Goal: Use online tool/utility: Utilize a website feature to perform a specific function

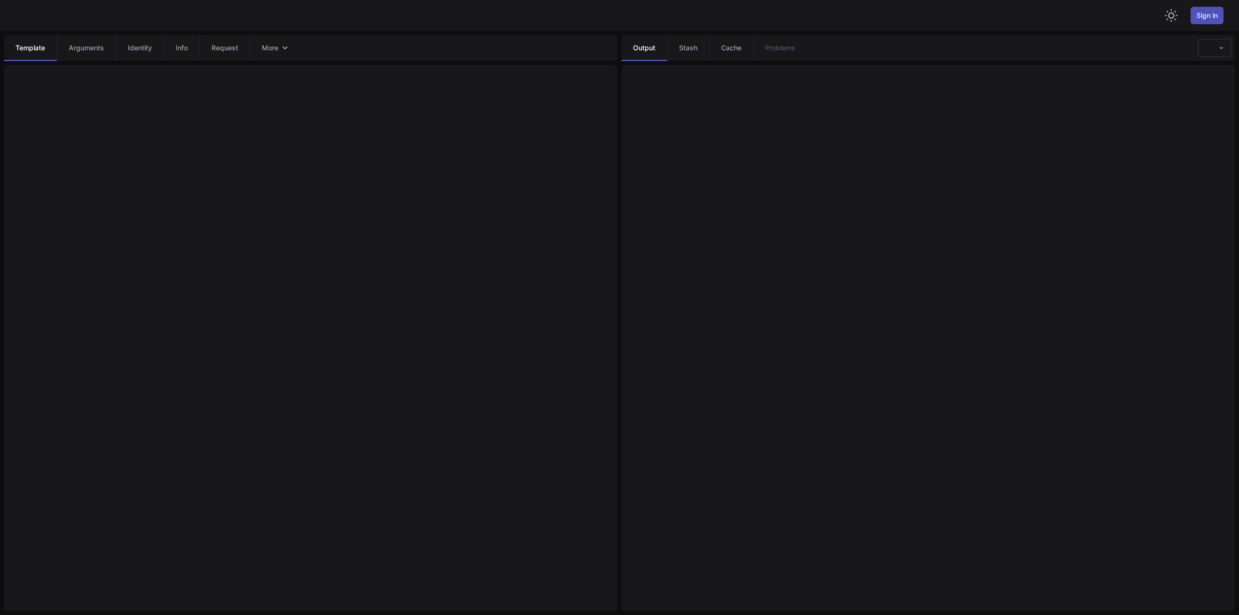
type textarea "**********"
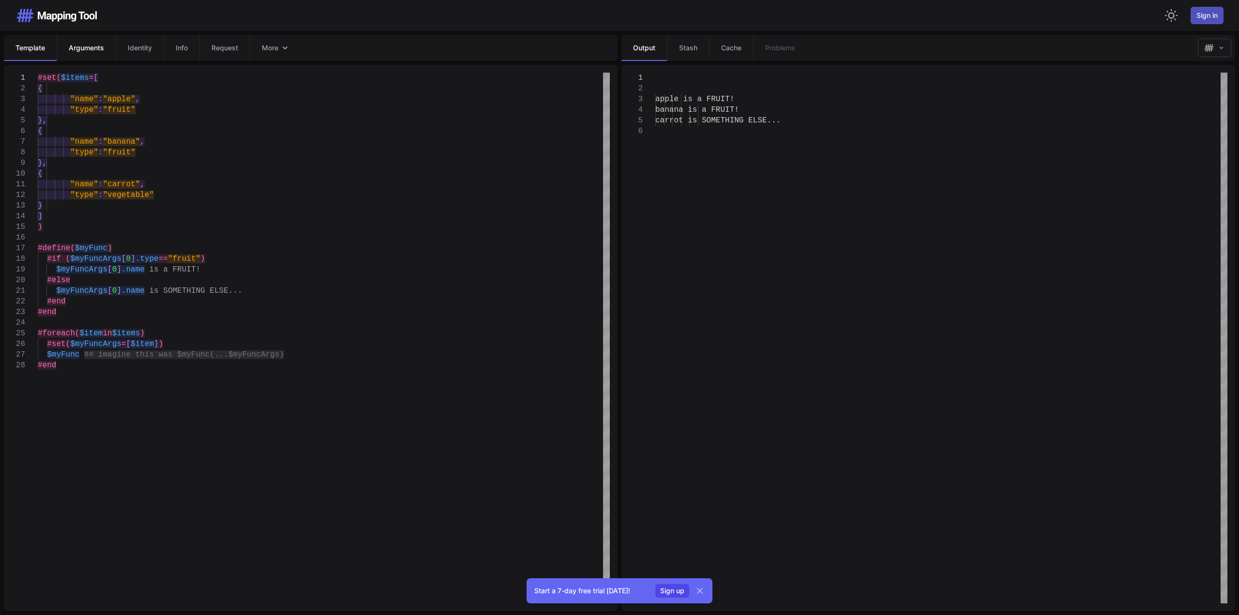
click at [85, 54] on link "Arguments" at bounding box center [86, 48] width 59 height 26
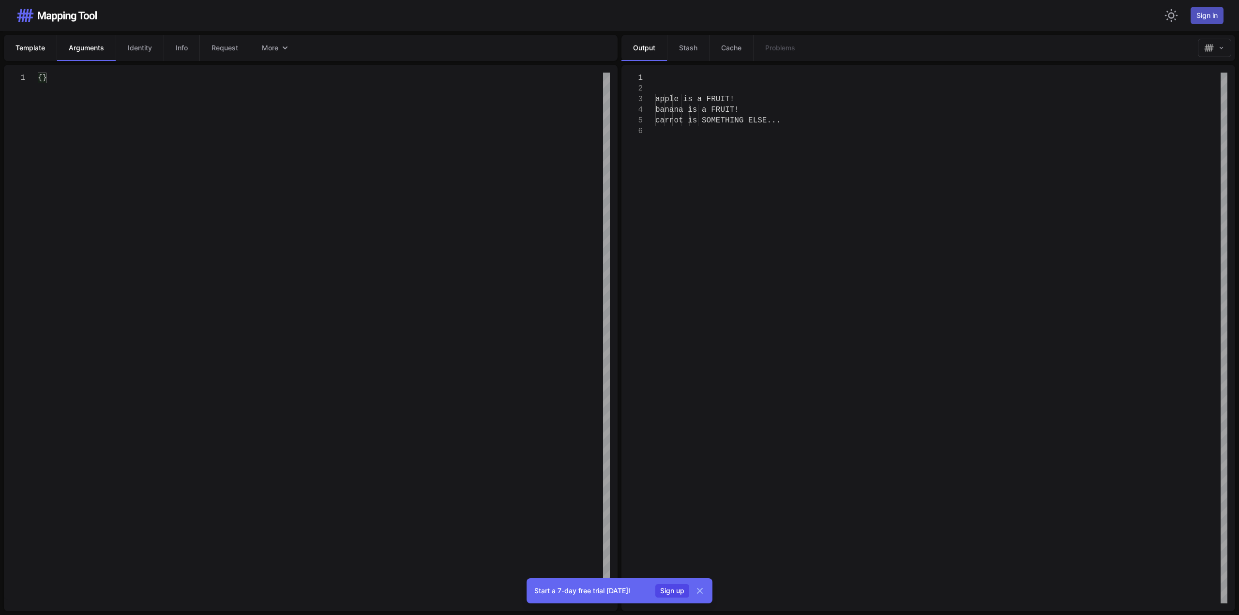
click at [34, 49] on span "Template" at bounding box center [30, 48] width 30 height 10
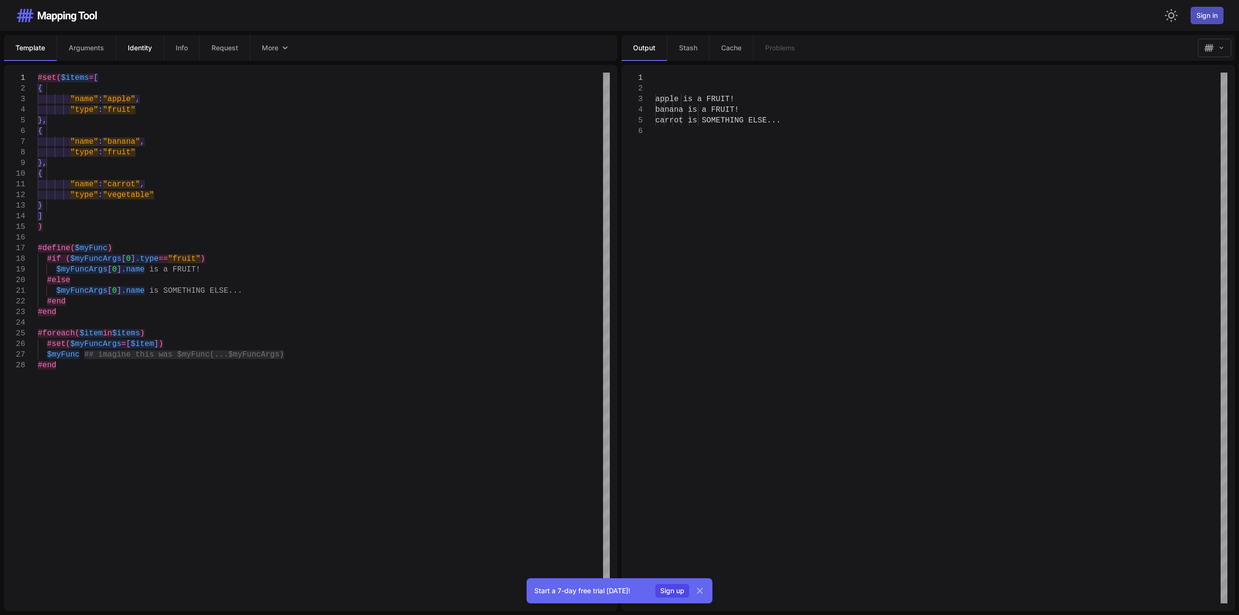
click at [124, 46] on link "Identity" at bounding box center [140, 48] width 48 height 26
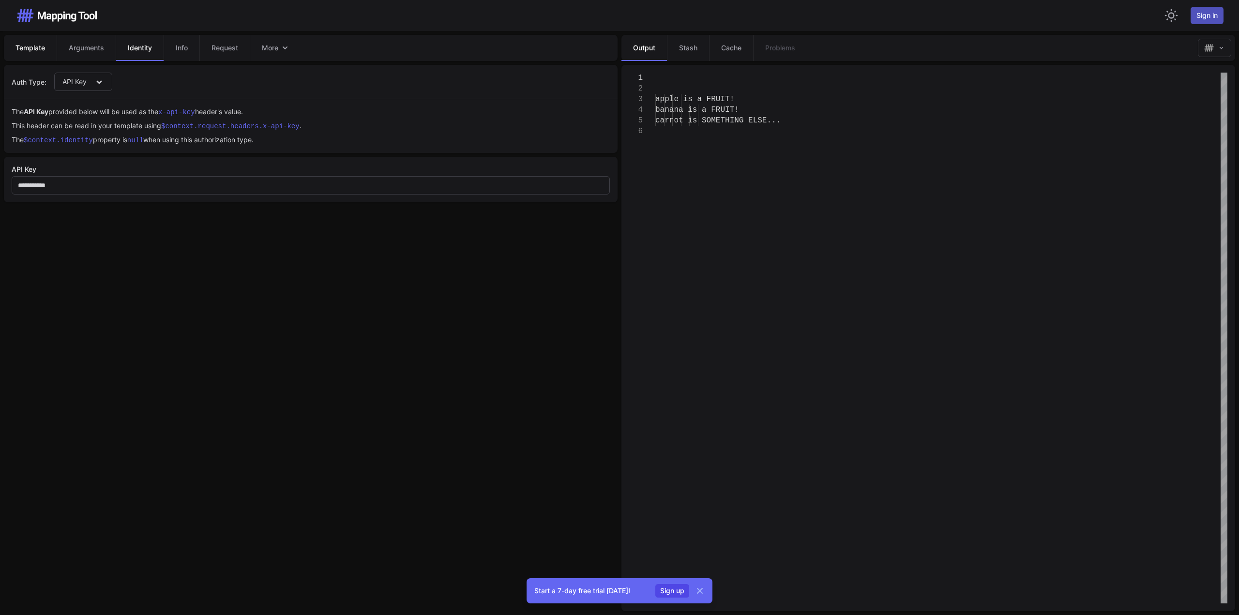
click at [31, 50] on span "Template" at bounding box center [30, 48] width 30 height 10
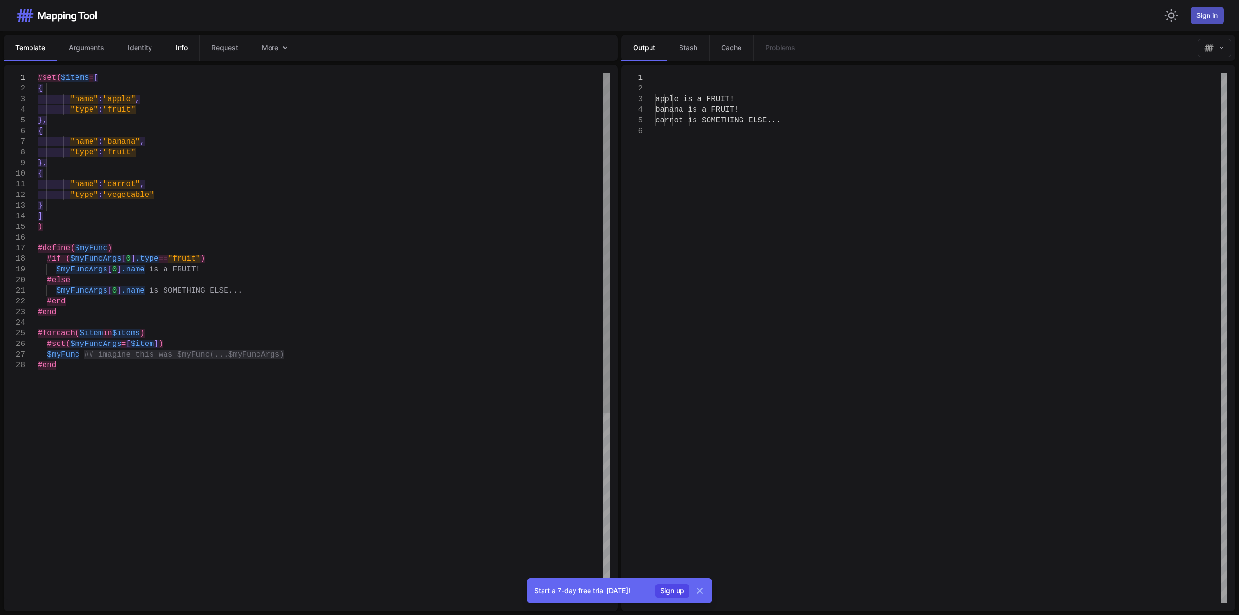
click at [176, 44] on link "Info" at bounding box center [182, 48] width 36 height 26
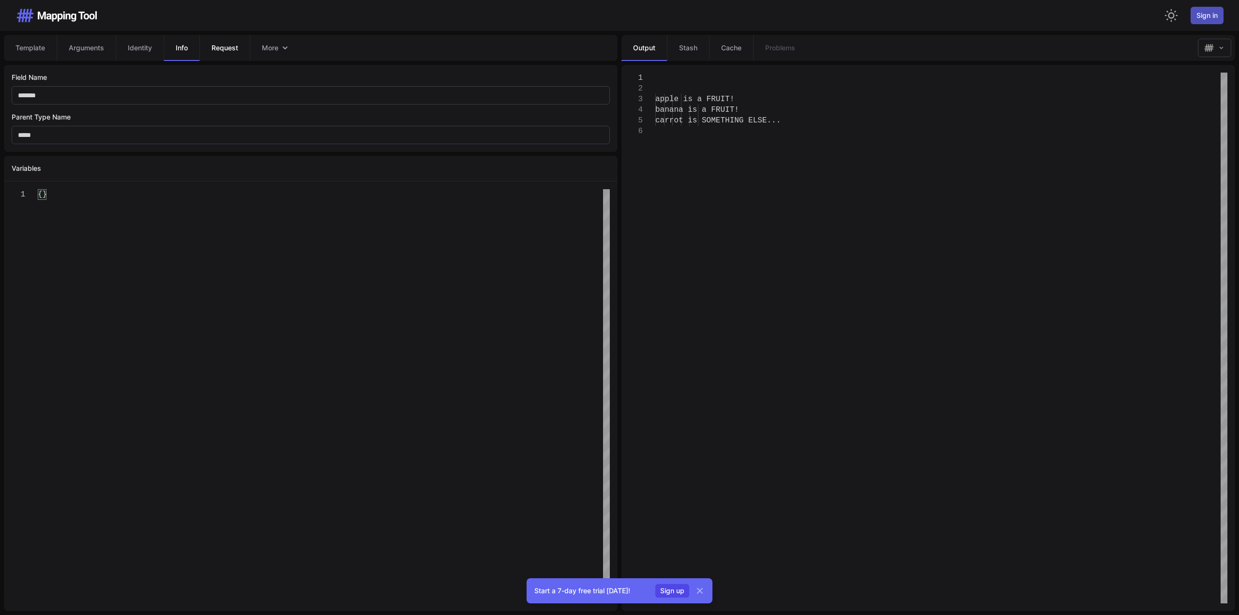
click at [228, 55] on link "Request" at bounding box center [224, 48] width 50 height 26
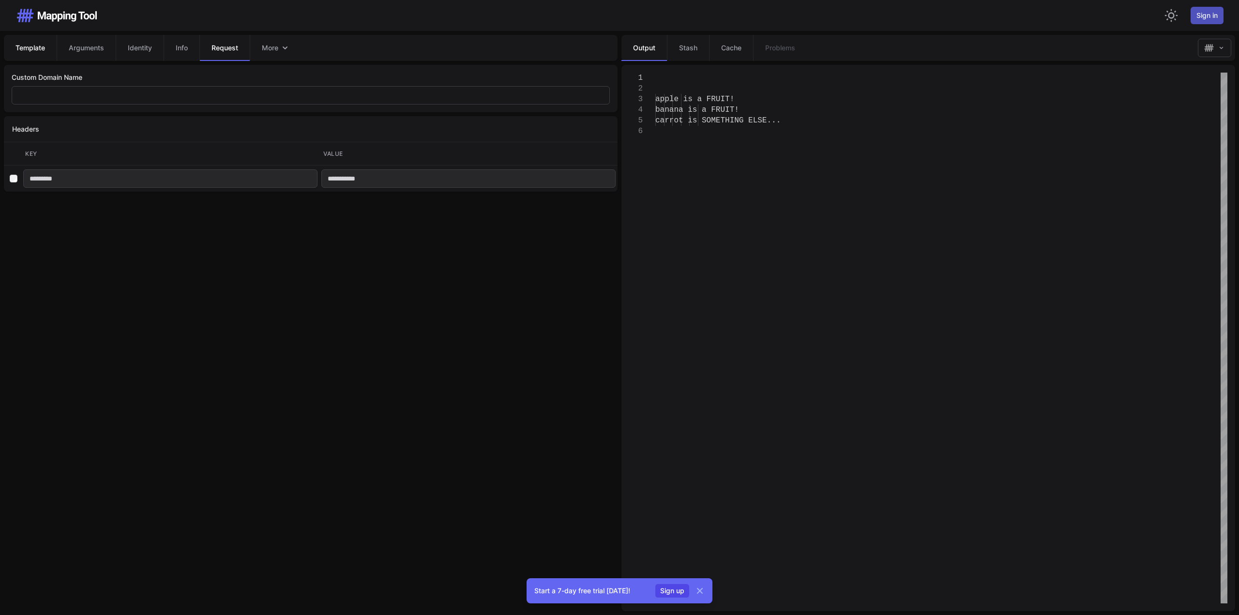
click at [29, 46] on span "Template" at bounding box center [30, 48] width 30 height 10
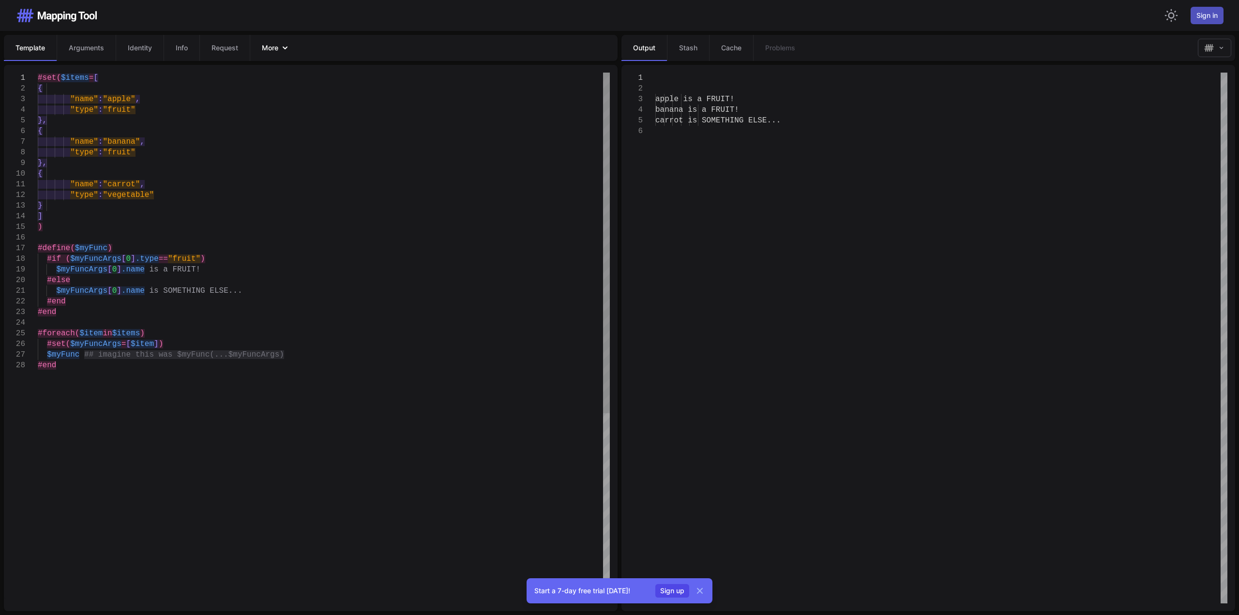
click at [290, 50] on icon "Tabs" at bounding box center [285, 48] width 10 height 10
drag, startPoint x: 256, startPoint y: 248, endPoint x: 249, endPoint y: 244, distance: 8.7
click at [256, 248] on div "#define( $myFunc )" at bounding box center [324, 248] width 572 height 11
click at [49, 250] on span "#define(" at bounding box center [56, 248] width 37 height 9
click at [248, 270] on div "$myFuncArgs [ 0 ] .name is a FRUIT!" at bounding box center [324, 269] width 572 height 11
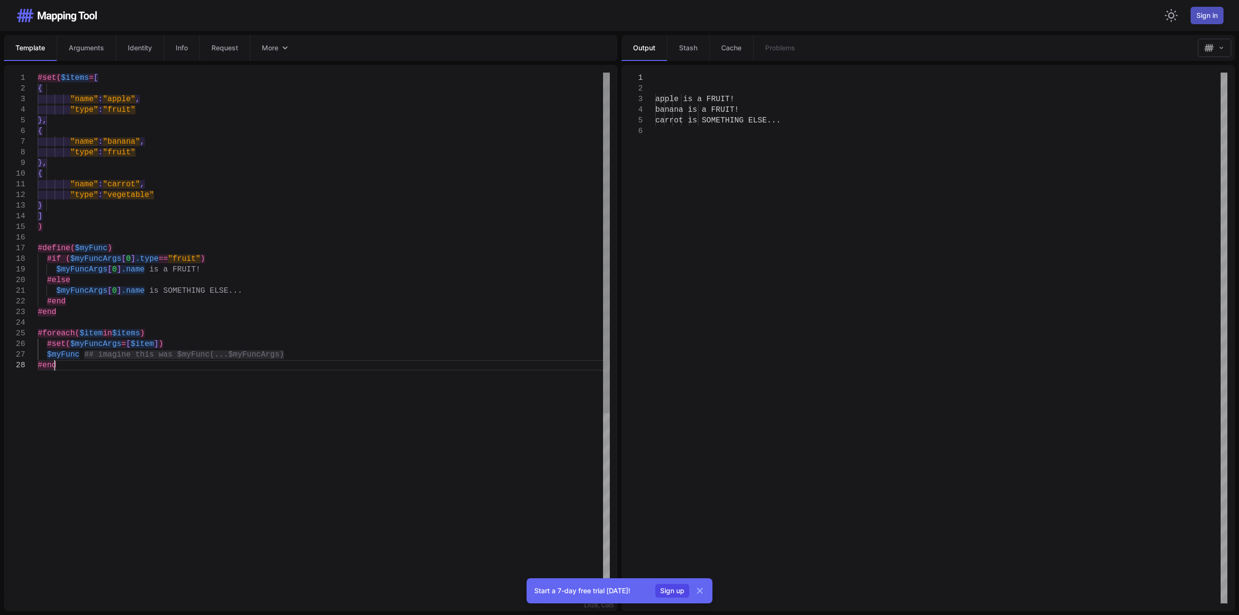
drag, startPoint x: 193, startPoint y: 365, endPoint x: 204, endPoint y: 355, distance: 14.8
click at [193, 365] on div "#end" at bounding box center [324, 365] width 572 height 11
click at [204, 355] on span "## imagine this was $myFunc(...$myFuncArgs)" at bounding box center [184, 355] width 200 height 9
drag, startPoint x: 238, startPoint y: 354, endPoint x: 248, endPoint y: 356, distance: 10.4
click at [238, 355] on span "## imagine this was $myFunc(...$myFuncArgs)" at bounding box center [184, 355] width 200 height 9
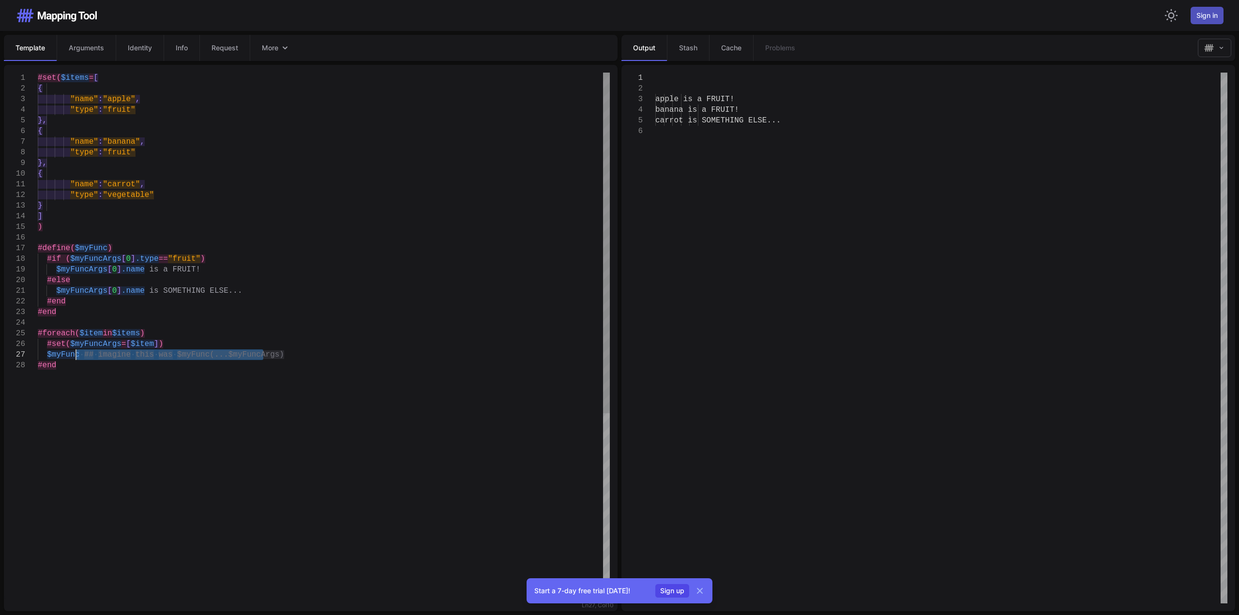
drag, startPoint x: 290, startPoint y: 352, endPoint x: 75, endPoint y: 355, distance: 215.5
drag, startPoint x: 133, startPoint y: 367, endPoint x: 130, endPoint y: 361, distance: 6.9
click at [132, 366] on div "#end" at bounding box center [324, 365] width 572 height 11
click at [107, 259] on span "$myFuncArgs" at bounding box center [95, 259] width 51 height 9
click at [157, 110] on div ""type" : "fruit"" at bounding box center [324, 110] width 572 height 11
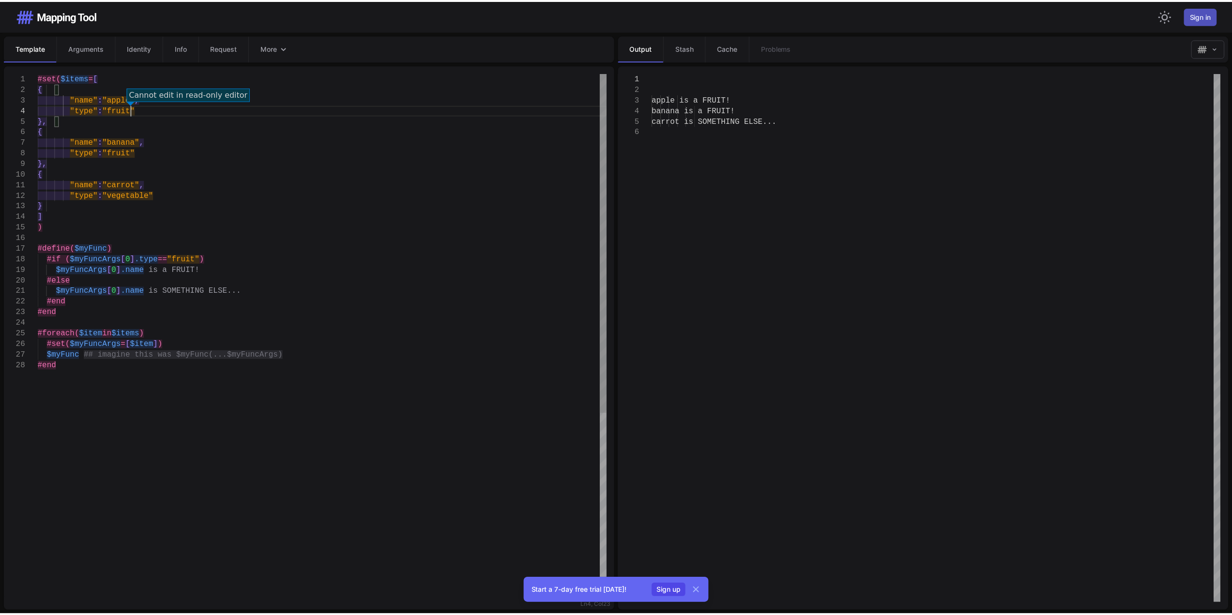
scroll to position [43, 3]
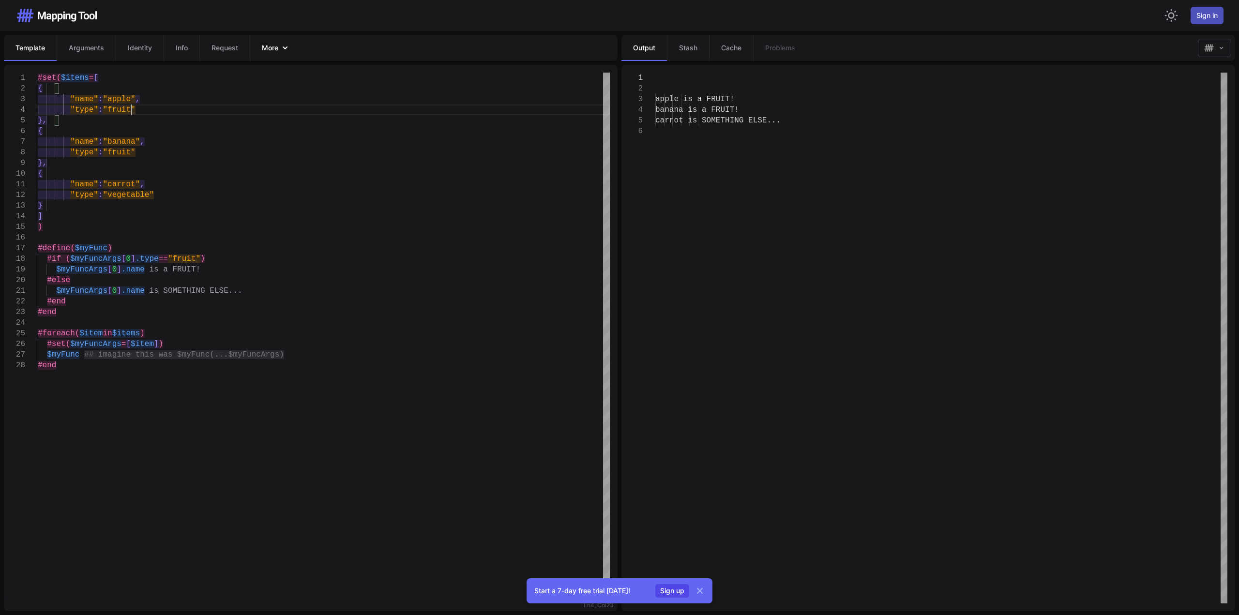
type textarea "**********"
click at [272, 48] on span "More" at bounding box center [270, 48] width 16 height 10
click at [111, 63] on div "**********" at bounding box center [310, 323] width 620 height 584
click at [1210, 46] on img "button" at bounding box center [1210, 48] width 10 height 10
click at [1177, 23] on div "Switch to light theme Sign in" at bounding box center [1194, 15] width 60 height 31
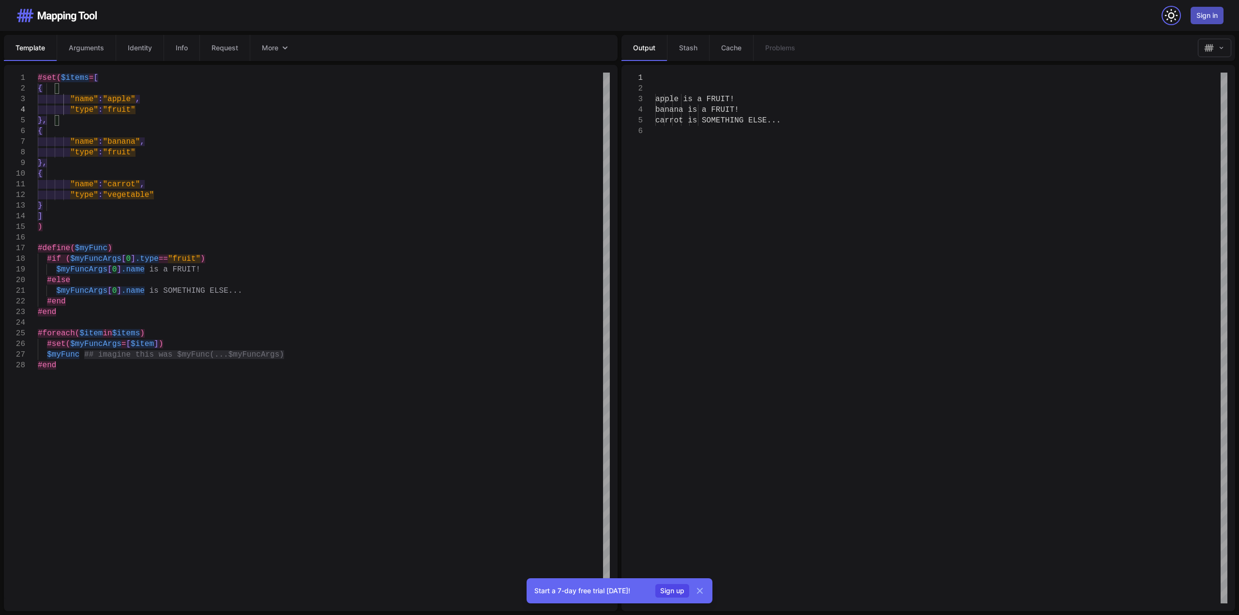
click at [1171, 14] on icon "button" at bounding box center [1171, 15] width 15 height 15
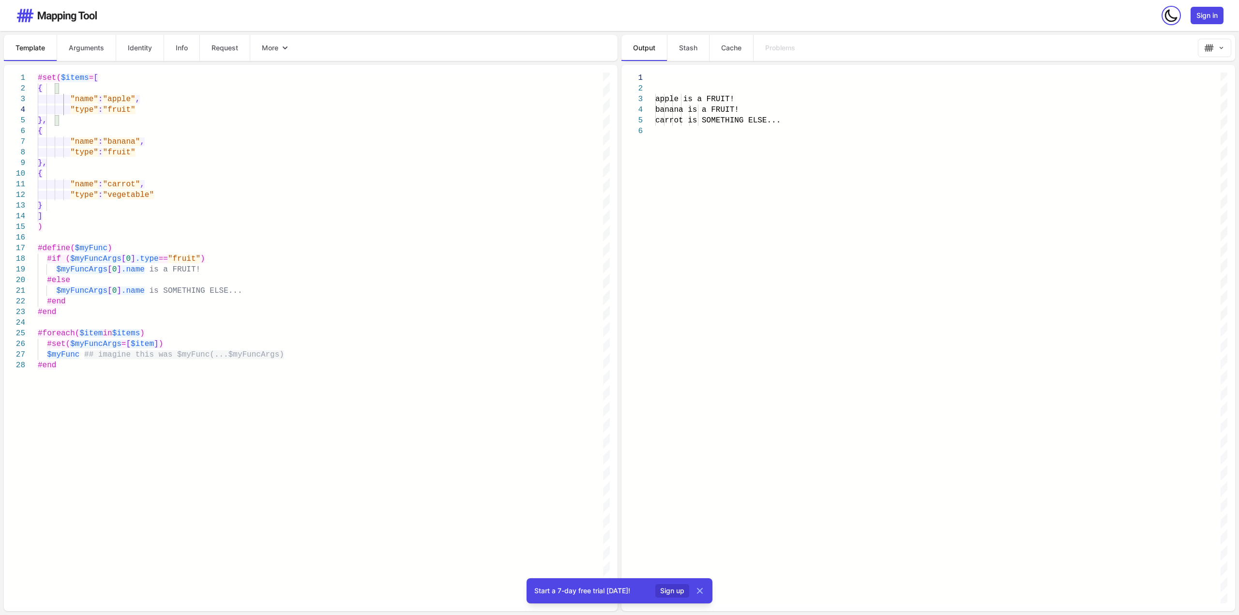
click at [1169, 15] on icon "button" at bounding box center [1171, 15] width 11 height 11
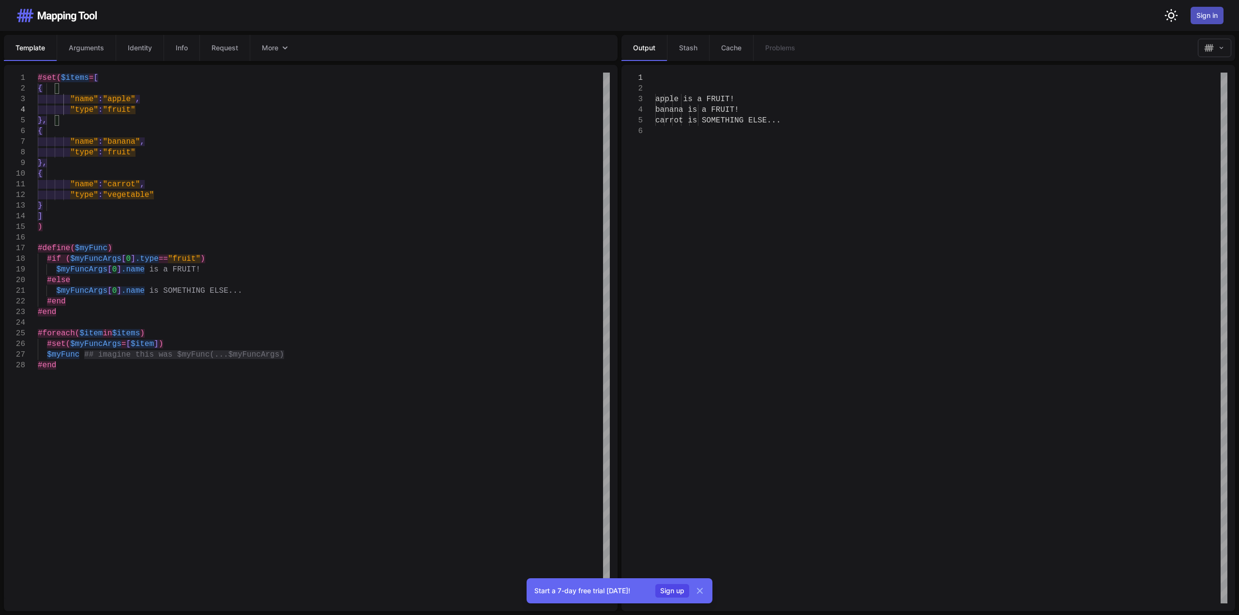
click at [41, 12] on img at bounding box center [56, 15] width 82 height 15
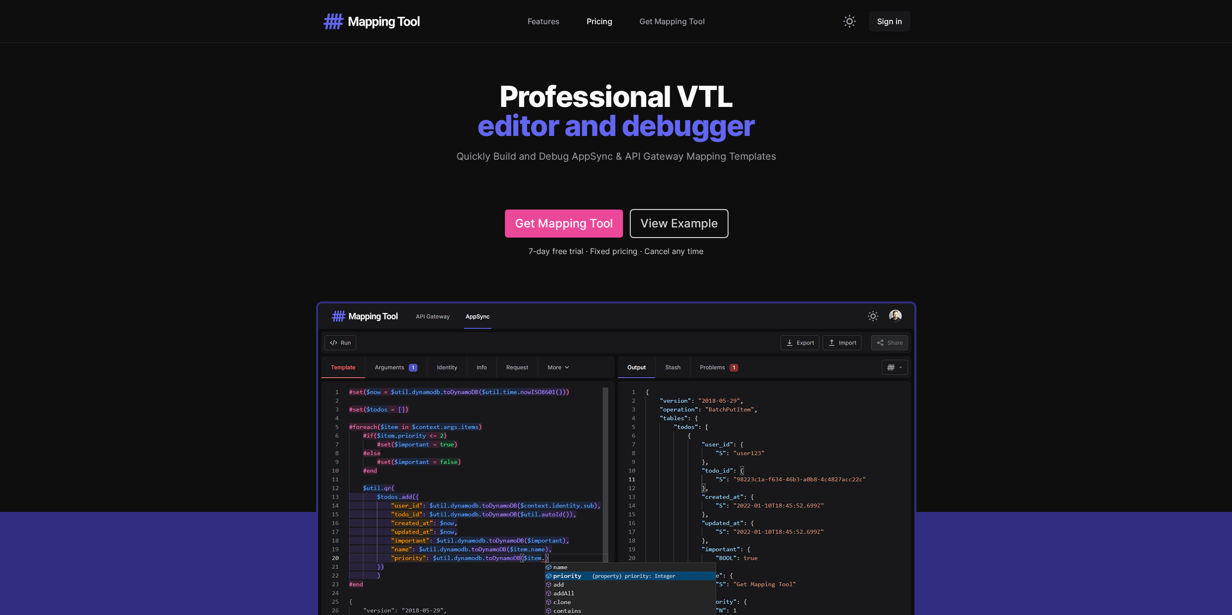
click at [605, 24] on link "Pricing" at bounding box center [600, 21] width 26 height 12
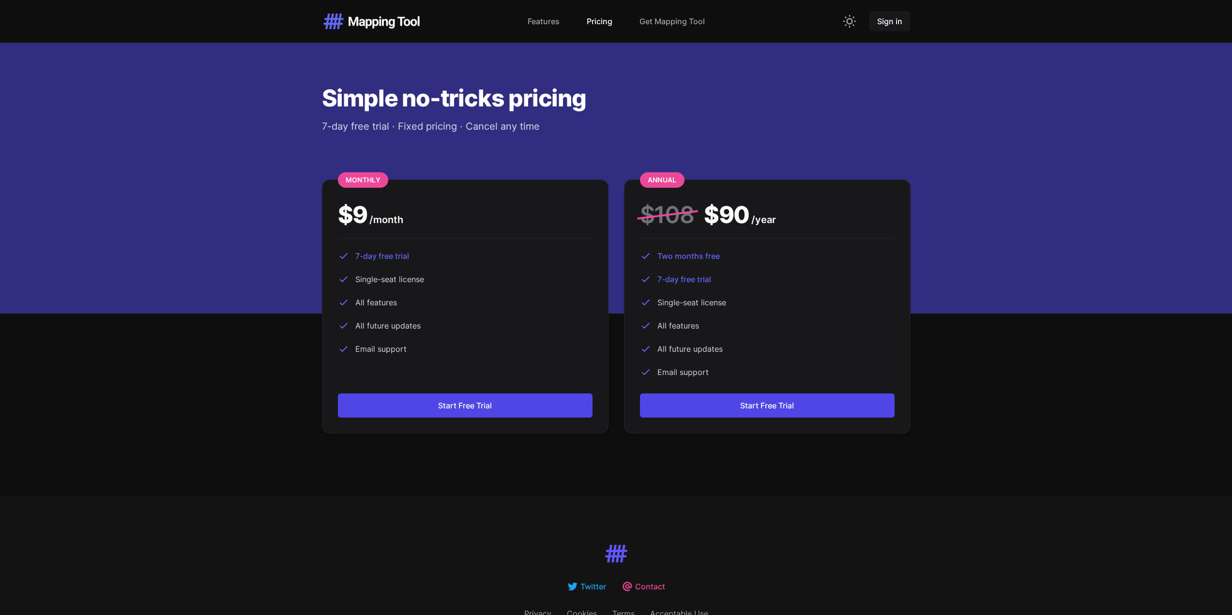
scroll to position [2357, 0]
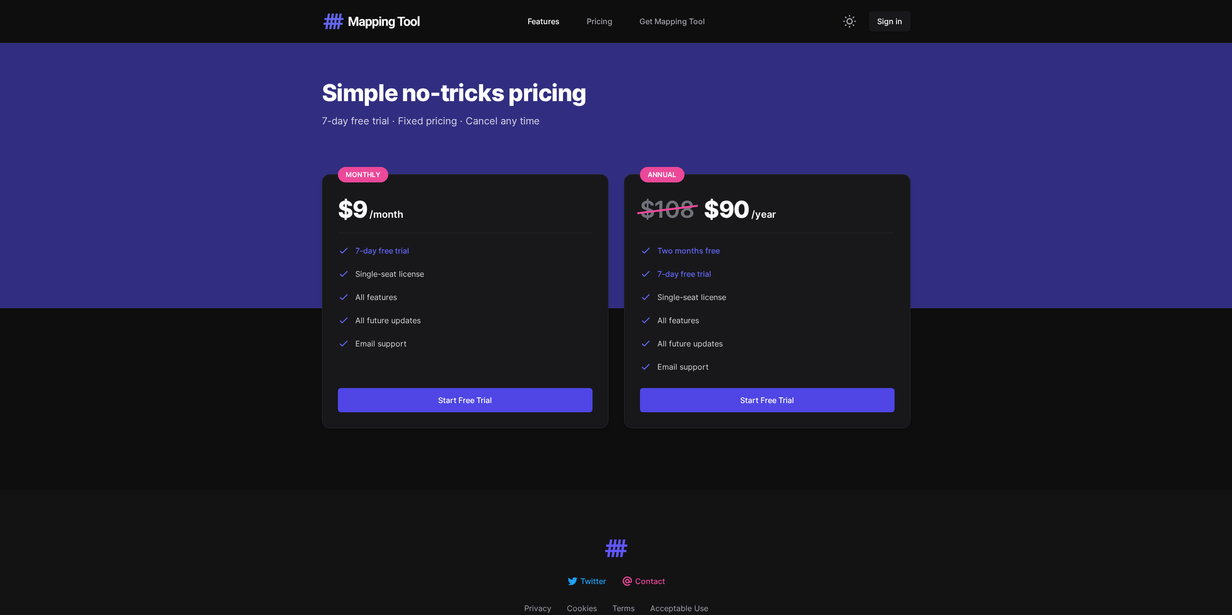
click at [544, 21] on link "Features" at bounding box center [544, 21] width 32 height 12
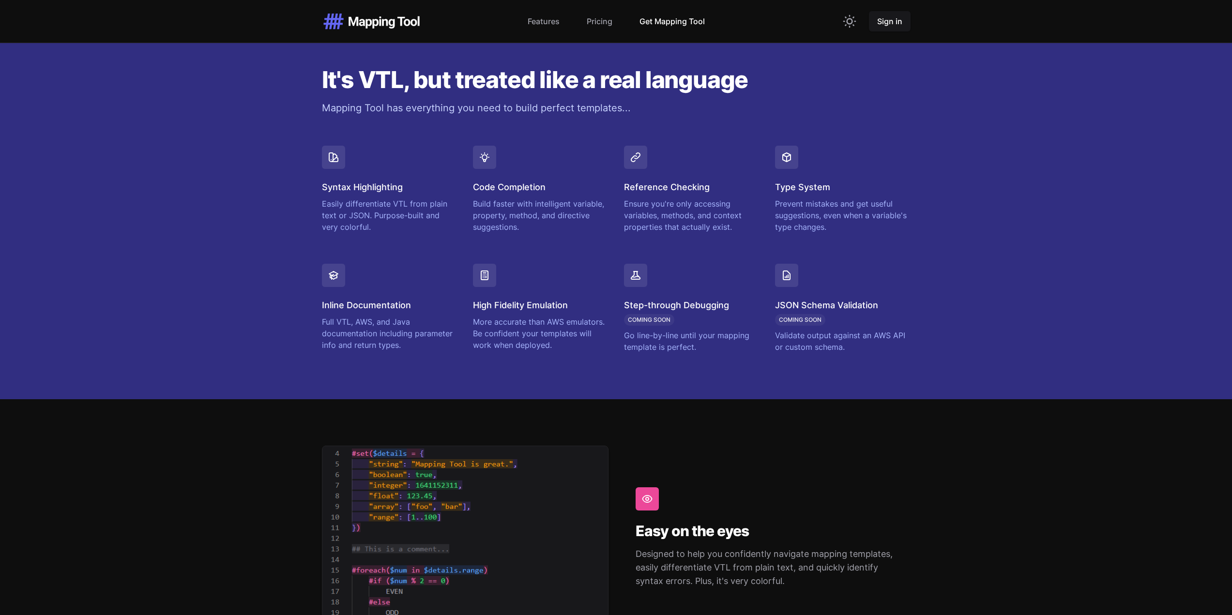
scroll to position [698, 0]
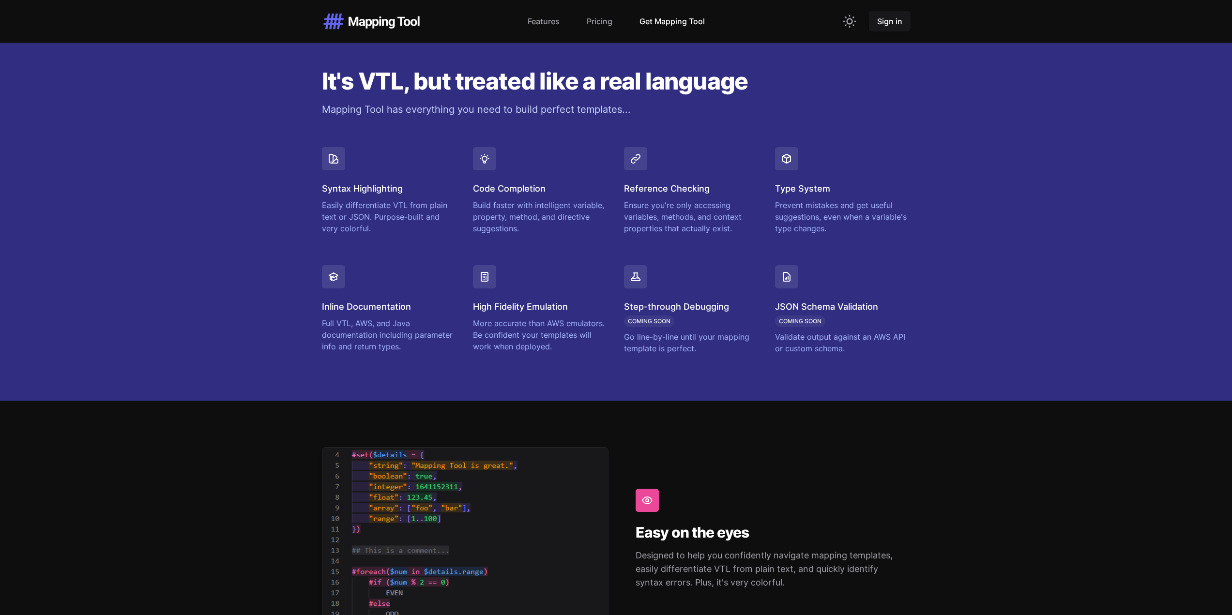
click at [657, 25] on link "Get Mapping Tool" at bounding box center [672, 21] width 65 height 12
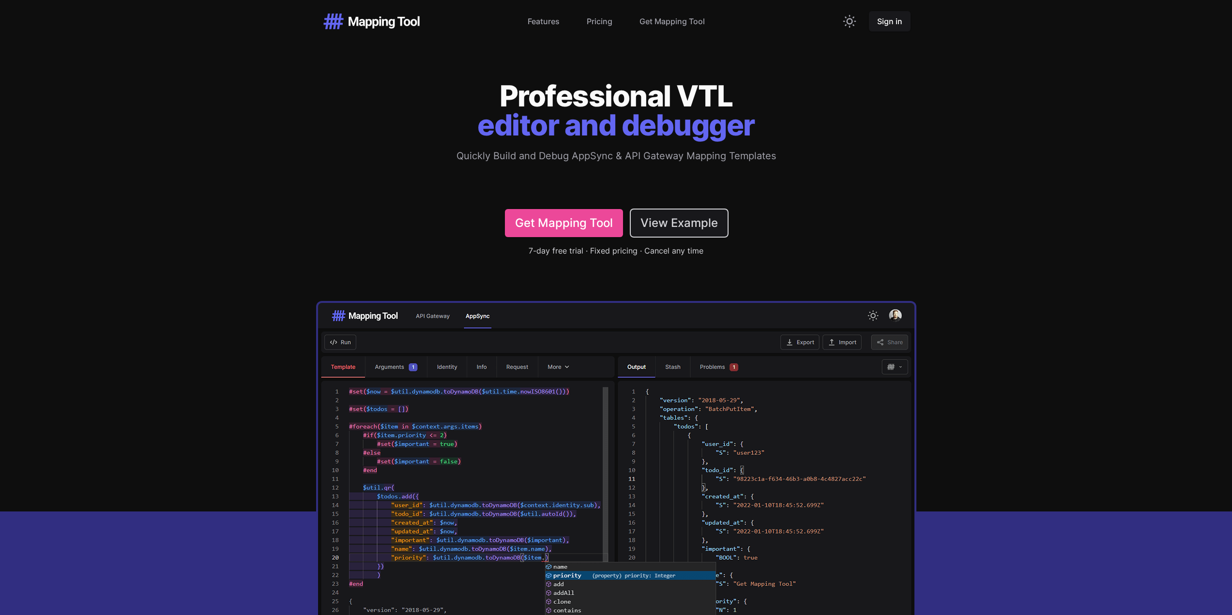
click at [662, 214] on link "View Example" at bounding box center [679, 223] width 97 height 27
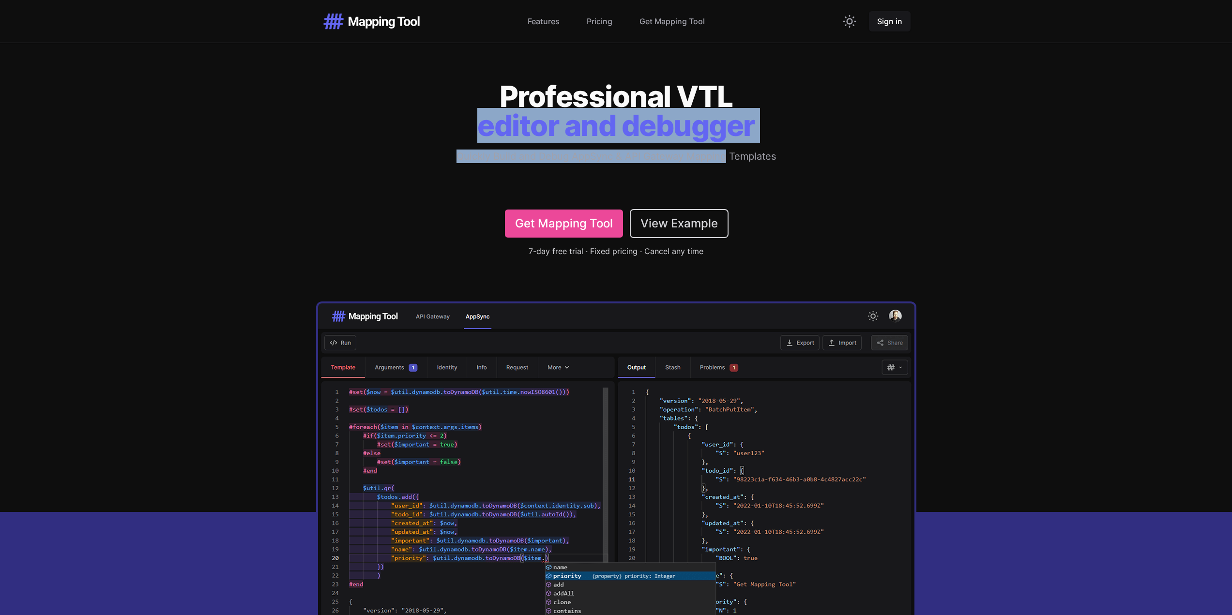
drag, startPoint x: 466, startPoint y: 124, endPoint x: 772, endPoint y: 162, distance: 308.4
click at [728, 161] on div "Professional VTL editor and debugger Quickly Build and Debug AppSync & API Gate…" at bounding box center [616, 138] width 596 height 112
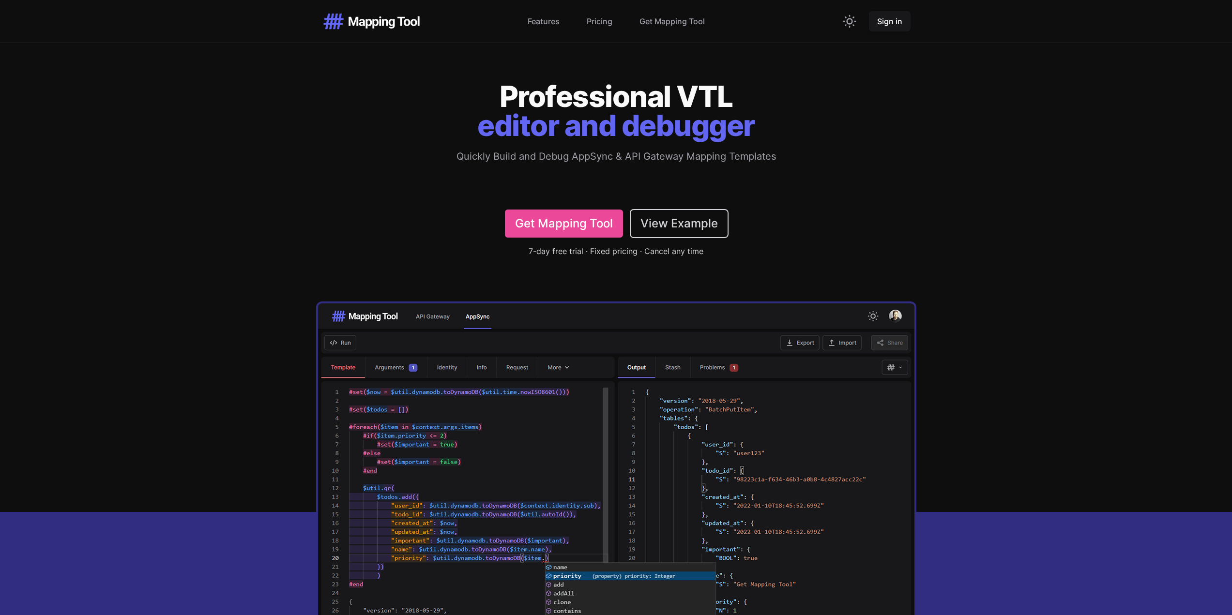
click at [781, 162] on p "Quickly Build and Debug AppSync & API Gateway Mapping Templates" at bounding box center [616, 157] width 372 height 14
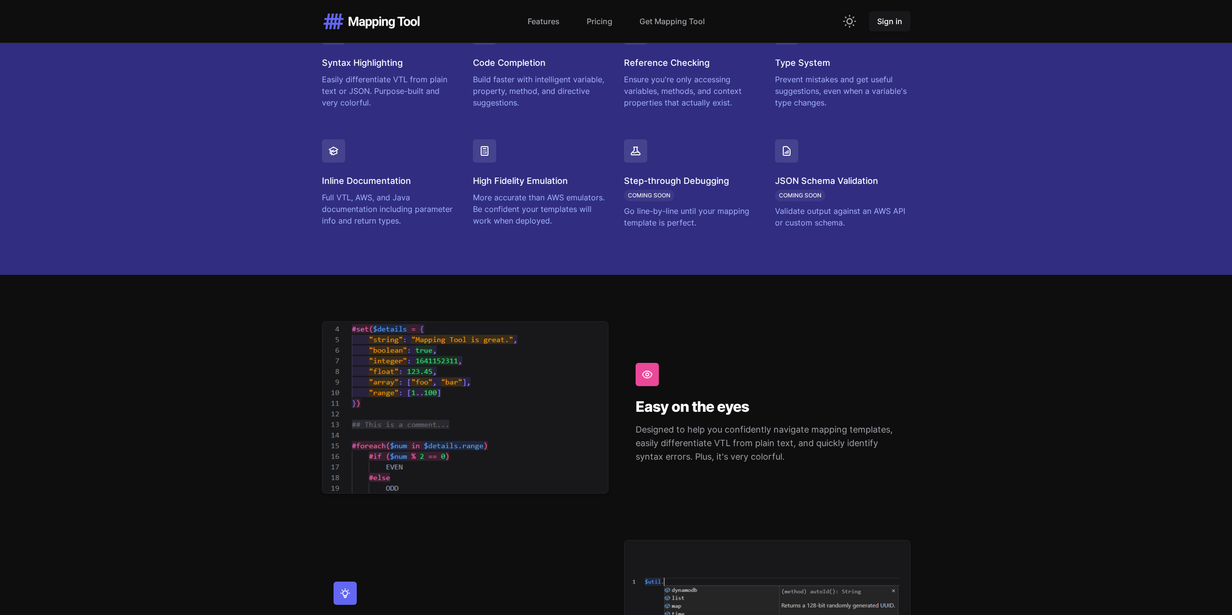
scroll to position [1017, 0]
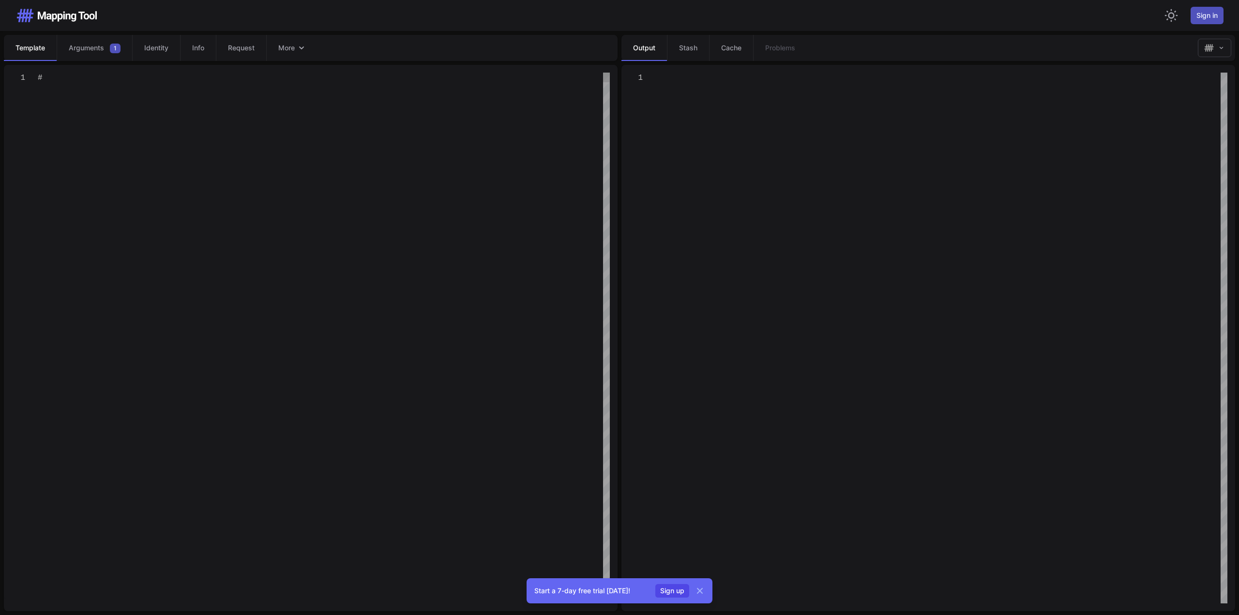
type textarea "**********"
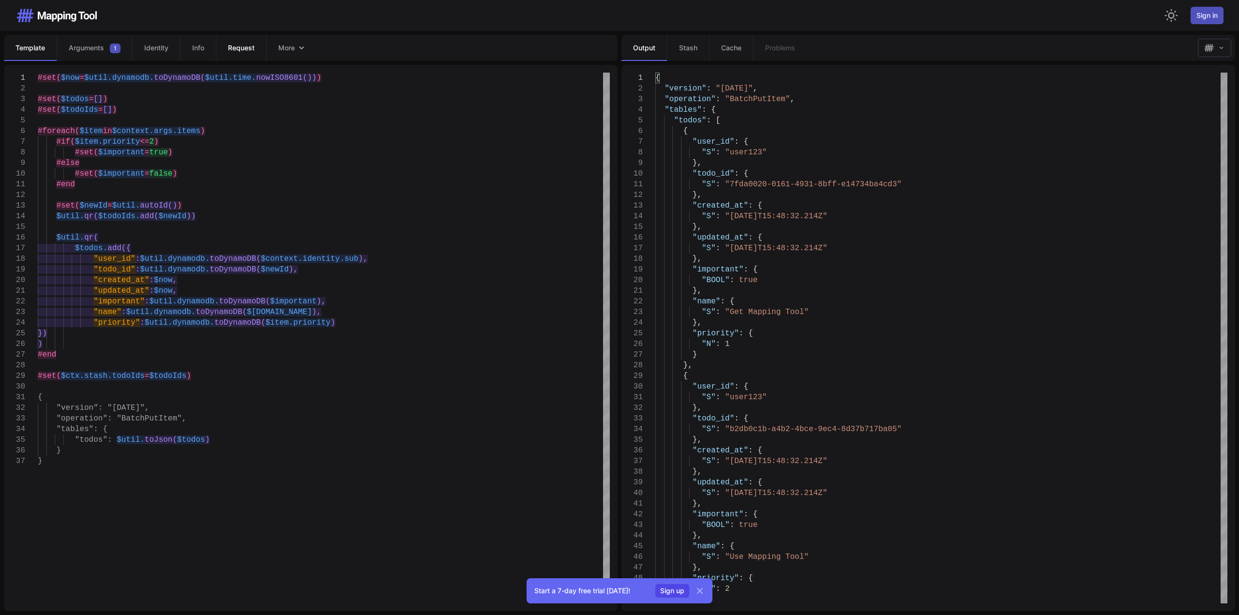
click at [235, 49] on span "Request" at bounding box center [241, 48] width 27 height 10
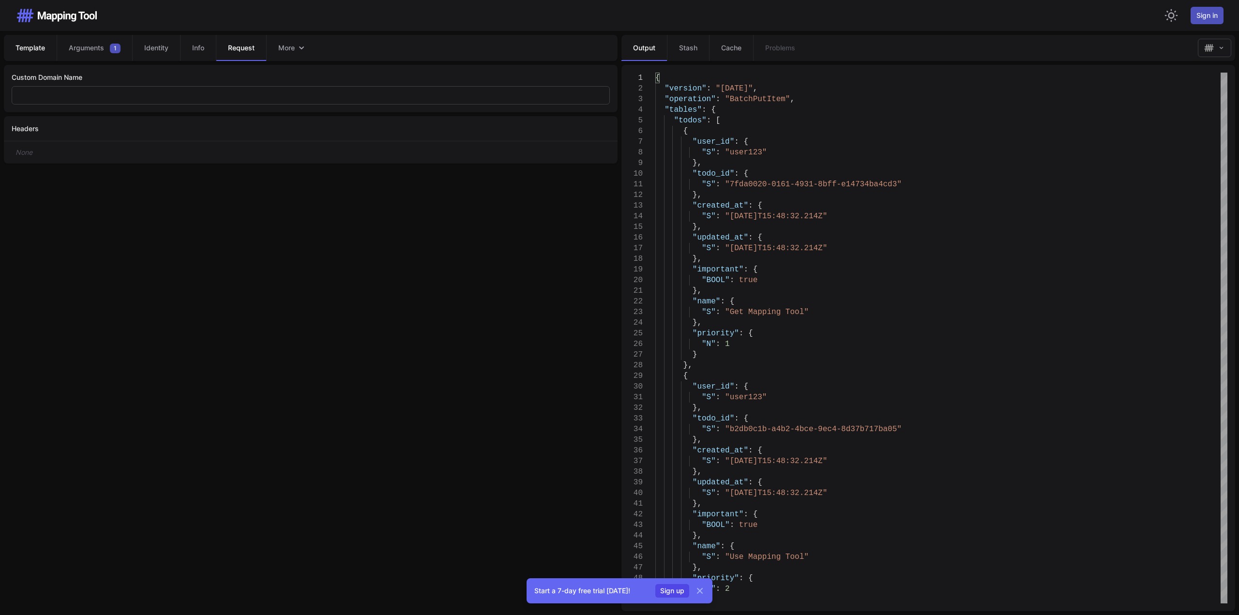
click at [21, 51] on span "Template" at bounding box center [30, 48] width 30 height 10
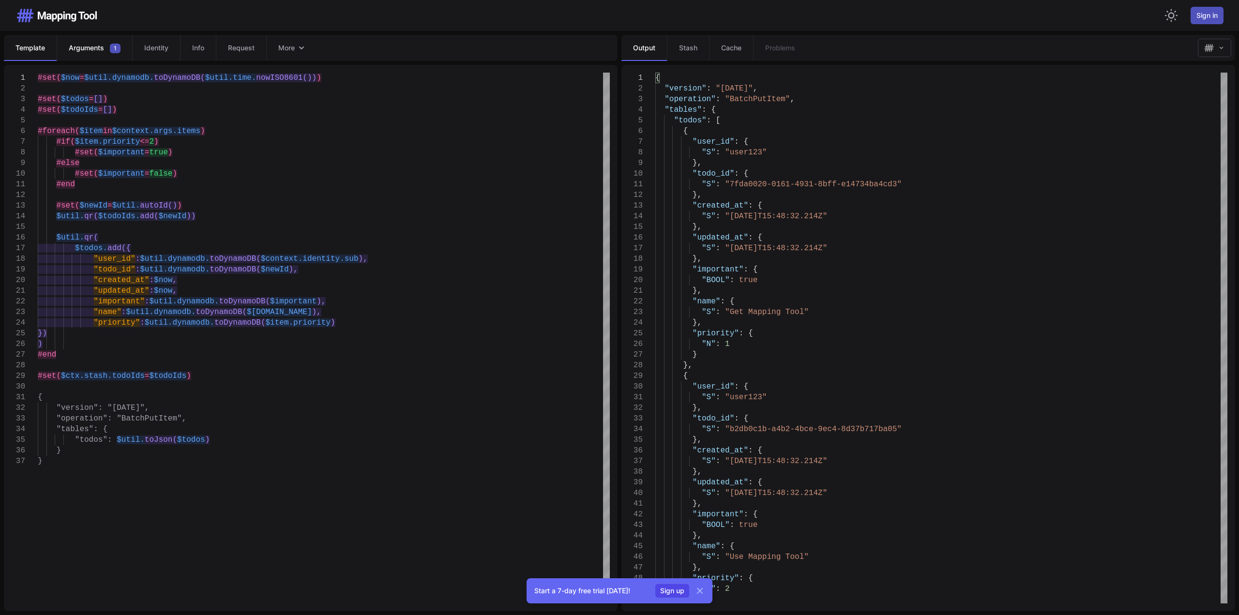
click at [100, 52] on span "Arguments" at bounding box center [86, 48] width 35 height 10
type textarea "*********"
type textarea "**********"
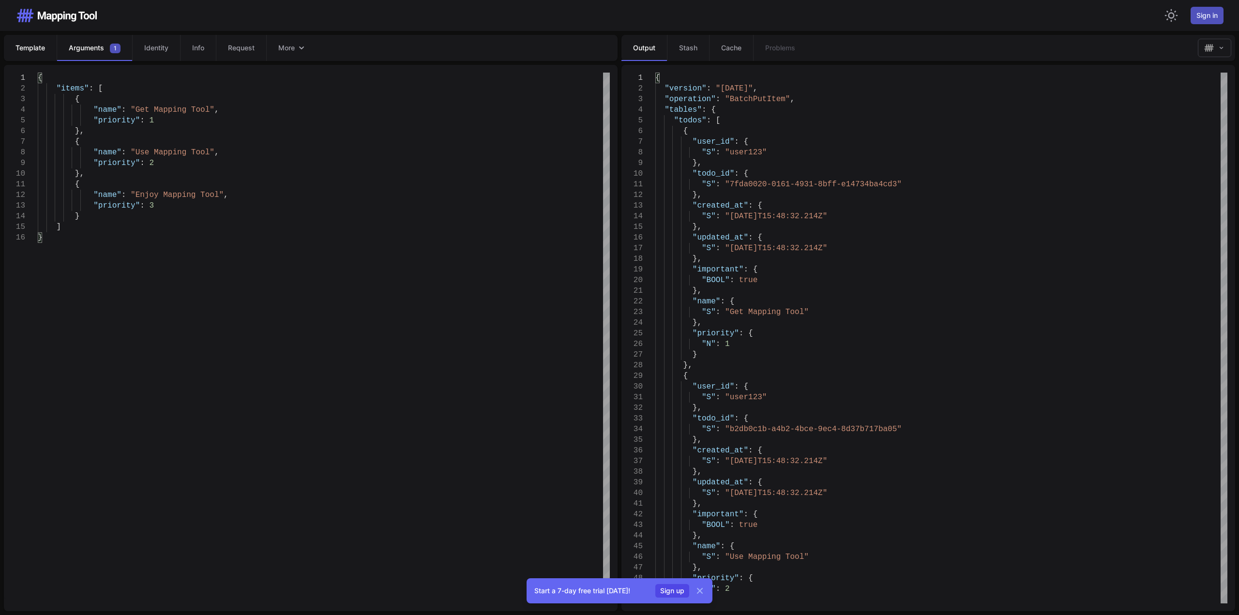
click at [44, 45] on span "Template" at bounding box center [30, 48] width 30 height 10
type textarea "**********"
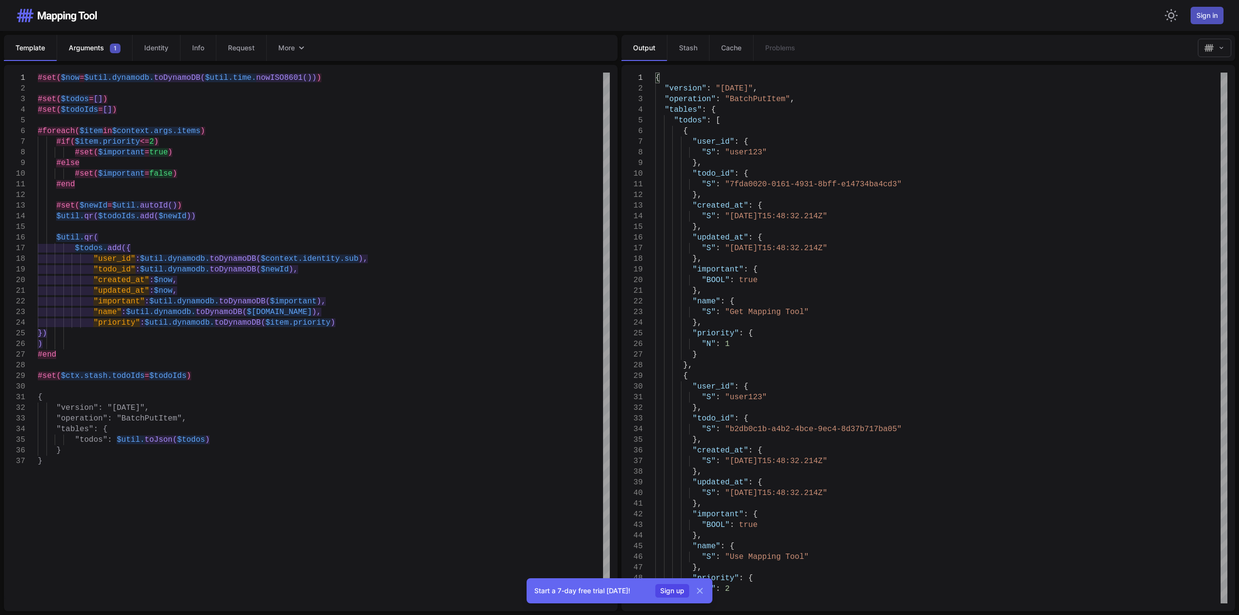
click at [96, 46] on span "Arguments" at bounding box center [86, 48] width 35 height 10
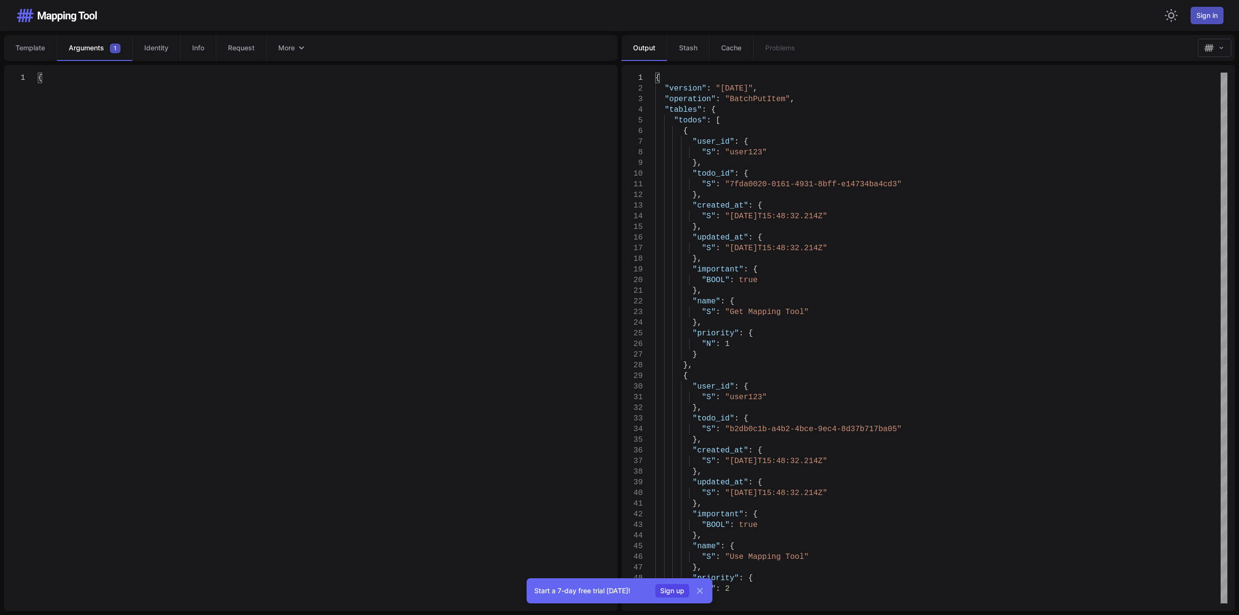
type textarea "**********"
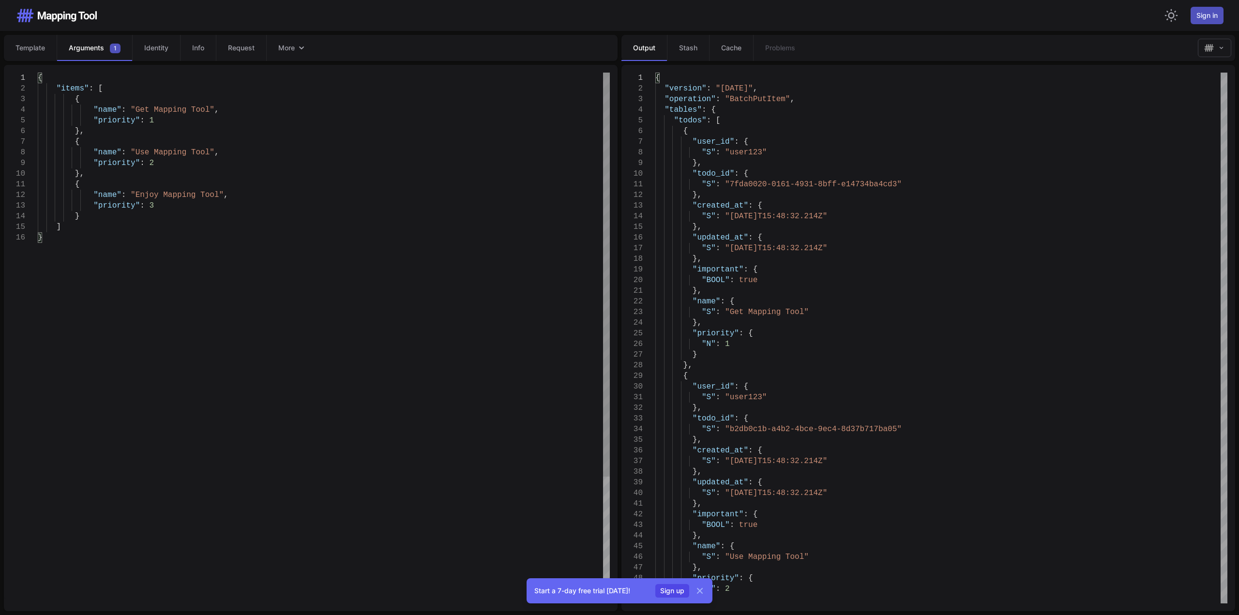
drag, startPoint x: 46, startPoint y: 46, endPoint x: 67, endPoint y: 48, distance: 20.4
click at [46, 46] on link "Template" at bounding box center [30, 48] width 53 height 26
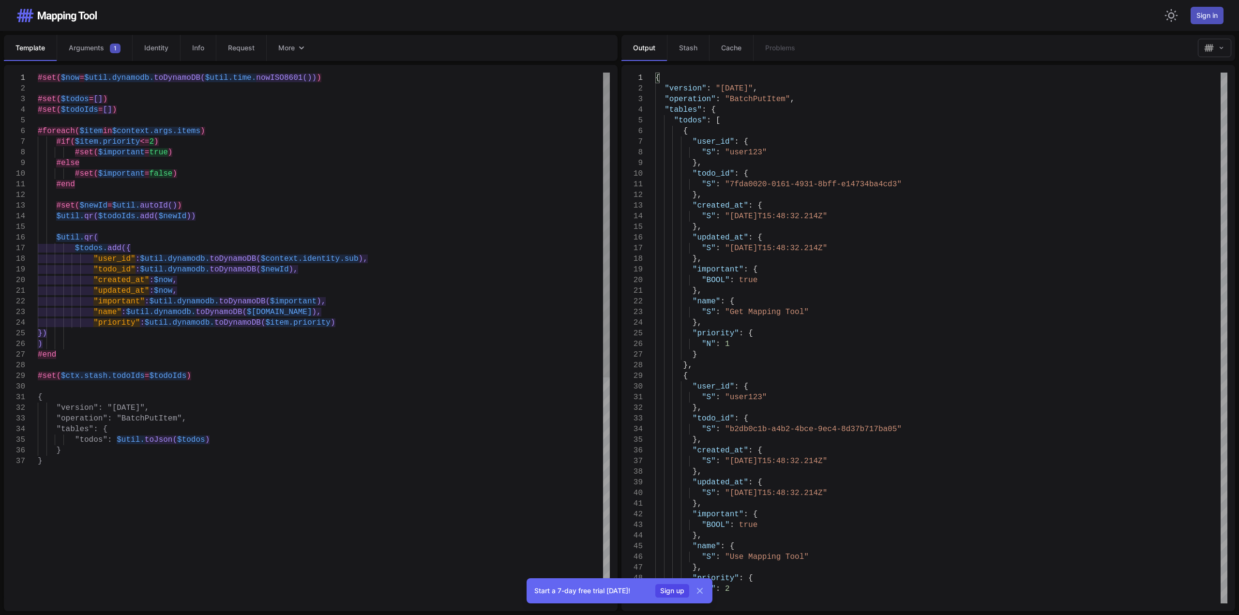
click at [327, 47] on nav "Template Arguments 1 Identity Info Request More" at bounding box center [311, 48] width 614 height 26
click at [300, 47] on icon "Tabs" at bounding box center [302, 48] width 10 height 10
click at [306, 136] on span "Result" at bounding box center [294, 146] width 62 height 26
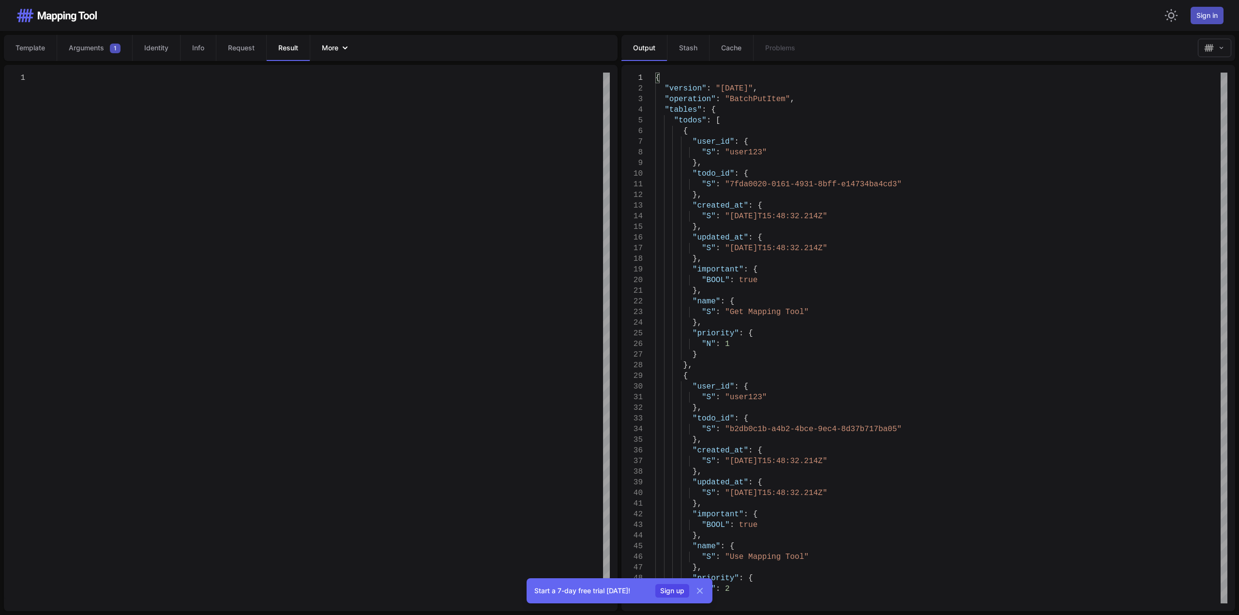
click at [338, 49] on span "More" at bounding box center [330, 48] width 16 height 10
click at [336, 61] on span "Error" at bounding box center [337, 69] width 62 height 25
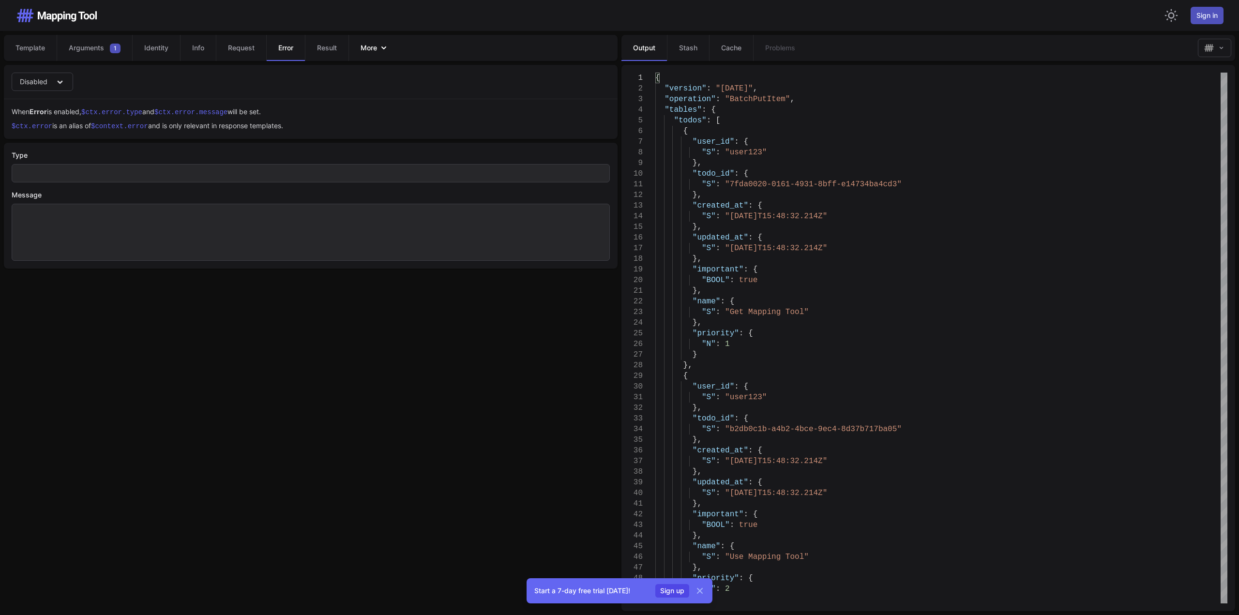
click at [375, 50] on span "More" at bounding box center [369, 48] width 16 height 10
click at [376, 68] on span "Stash" at bounding box center [377, 69] width 62 height 25
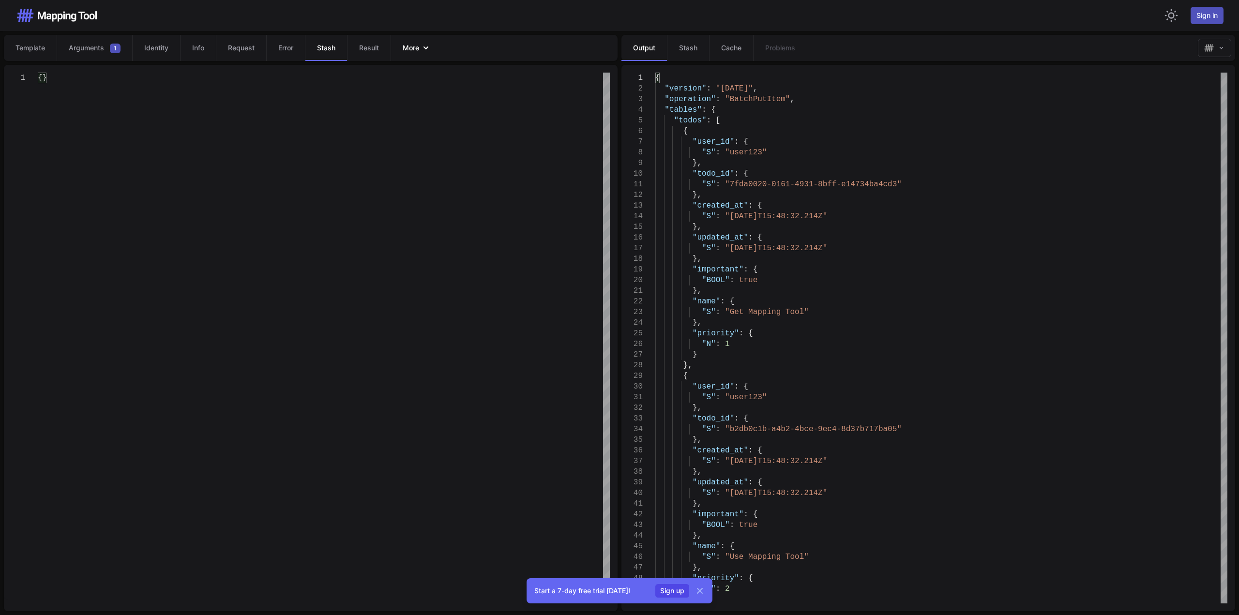
click at [405, 47] on div "More" at bounding box center [416, 47] width 51 height 25
click at [419, 94] on span "Prev Result" at bounding box center [419, 95] width 62 height 26
click at [429, 50] on span "More" at bounding box center [427, 48] width 16 height 10
click at [433, 71] on span "Source" at bounding box center [436, 69] width 62 height 25
click at [436, 50] on span "More" at bounding box center [435, 48] width 16 height 10
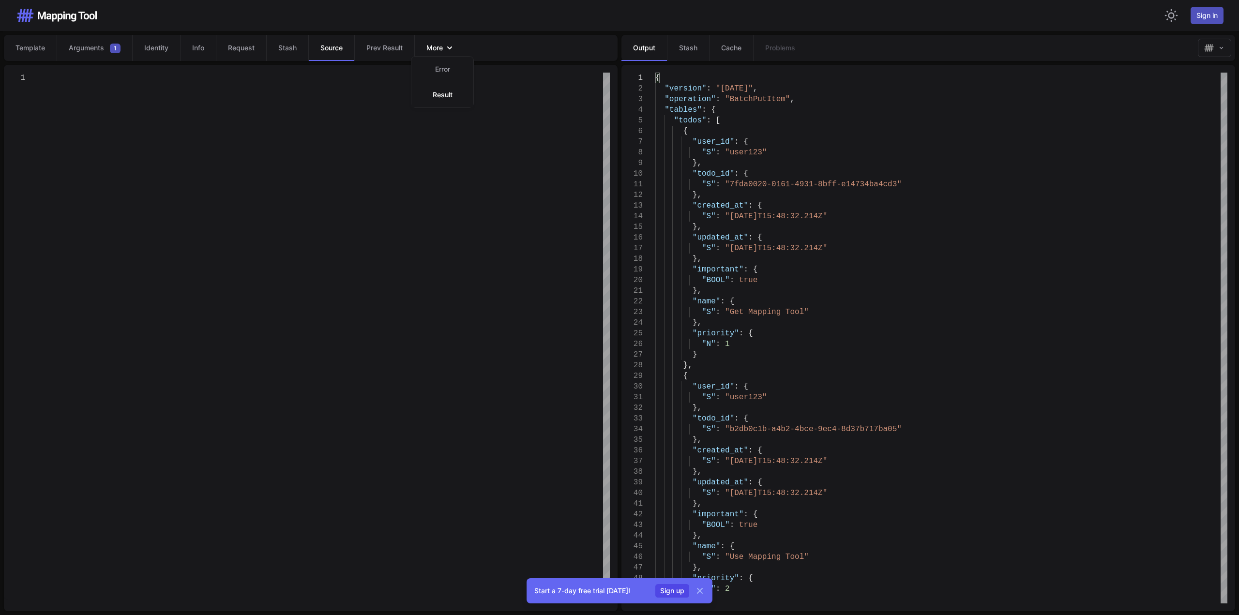
click at [441, 84] on span "Result" at bounding box center [443, 95] width 62 height 26
drag, startPoint x: 442, startPoint y: 46, endPoint x: 442, endPoint y: 56, distance: 10.2
click at [442, 46] on span "More" at bounding box center [436, 48] width 16 height 10
click at [443, 73] on span "Error" at bounding box center [444, 69] width 62 height 25
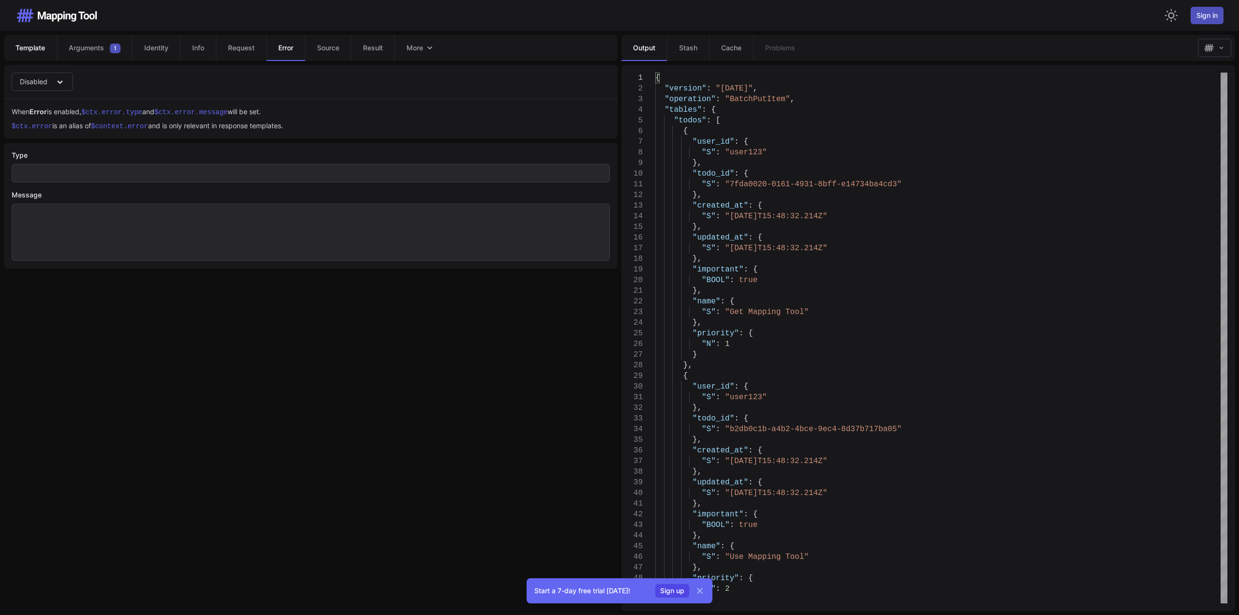
click at [33, 41] on link "Template" at bounding box center [30, 48] width 53 height 26
type textarea "**********"
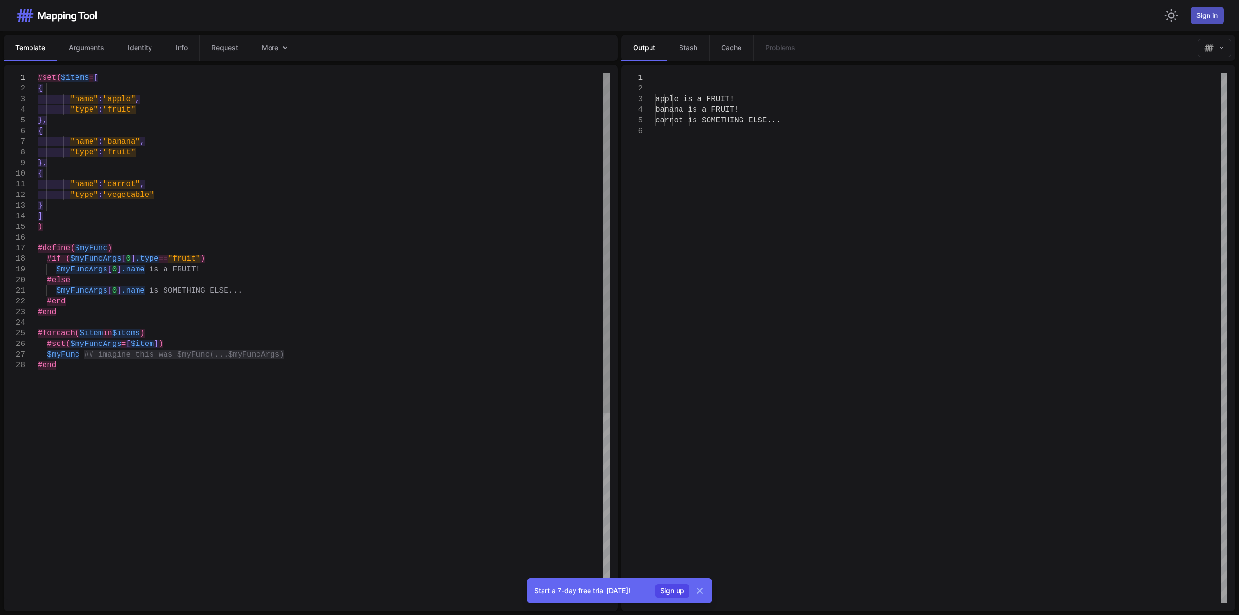
click at [60, 245] on span "#define(" at bounding box center [56, 248] width 37 height 9
drag, startPoint x: 107, startPoint y: 262, endPoint x: 82, endPoint y: 260, distance: 24.3
drag, startPoint x: 64, startPoint y: 260, endPoint x: 127, endPoint y: 262, distance: 63.0
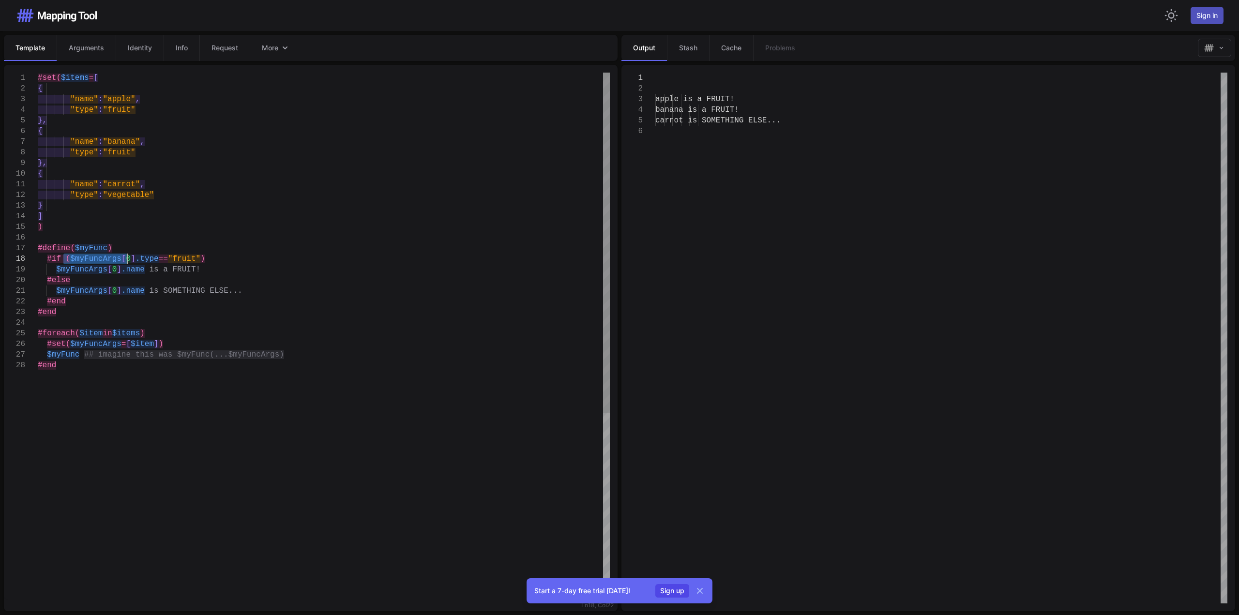
click at [79, 343] on span "$myFuncArgs" at bounding box center [95, 344] width 51 height 9
drag, startPoint x: 46, startPoint y: 348, endPoint x: 51, endPoint y: 347, distance: 5.4
click at [69, 355] on span "$myFunc" at bounding box center [63, 355] width 32 height 9
drag, startPoint x: 77, startPoint y: 317, endPoint x: 76, endPoint y: 294, distance: 22.3
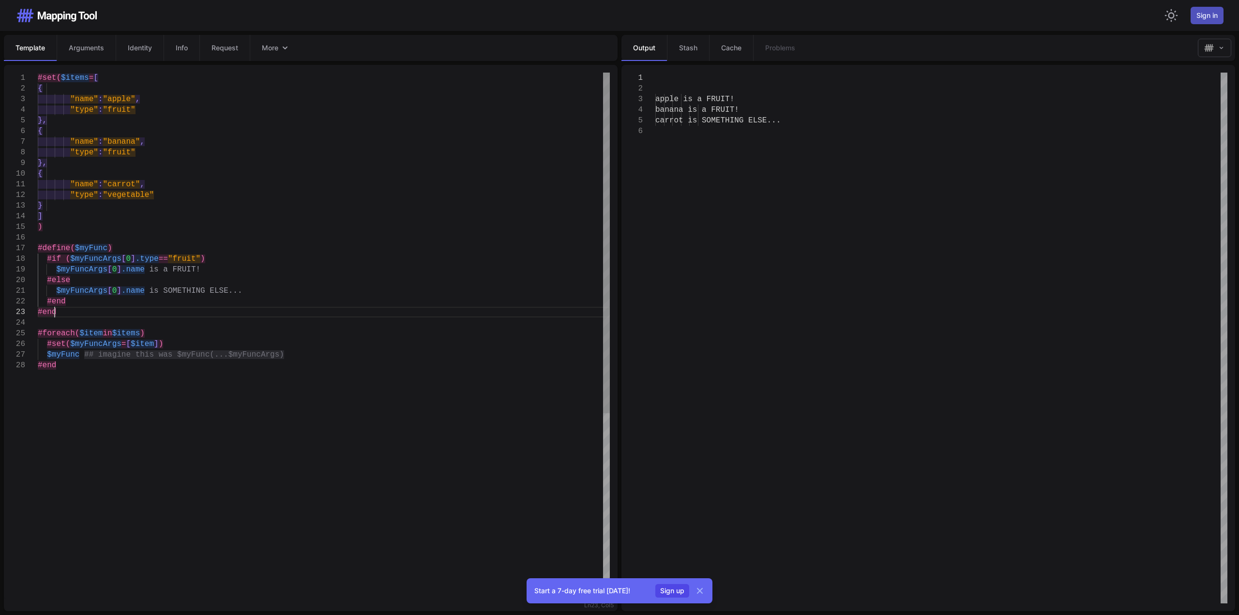
click at [77, 315] on div "#end" at bounding box center [324, 312] width 572 height 11
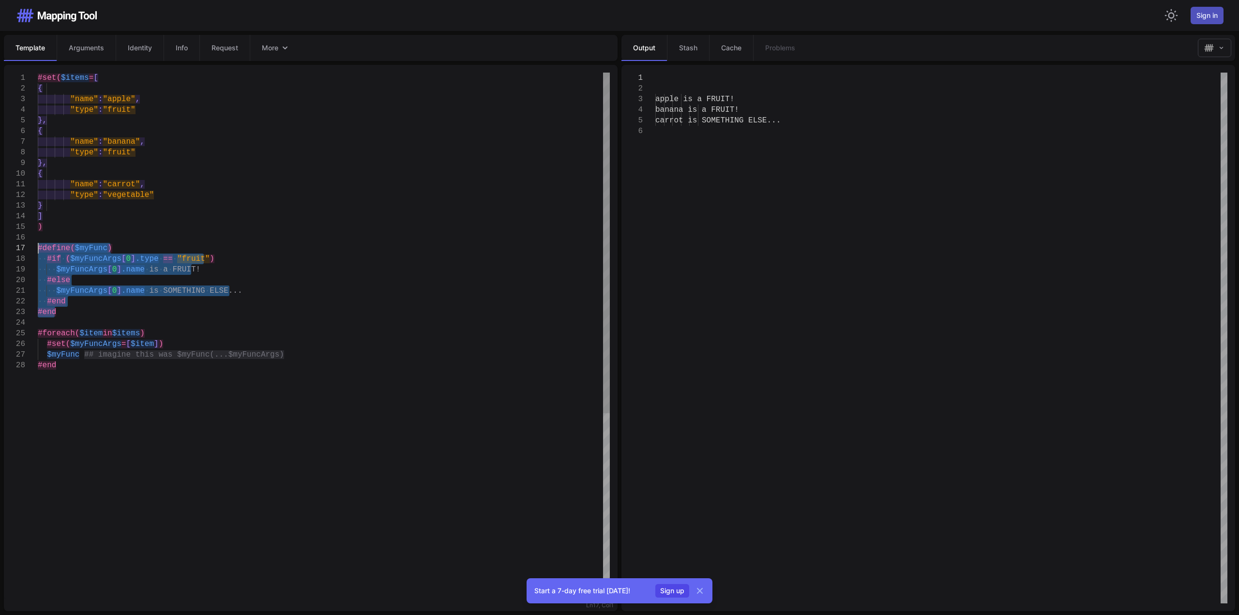
drag, startPoint x: 83, startPoint y: 311, endPoint x: 16, endPoint y: 243, distance: 95.5
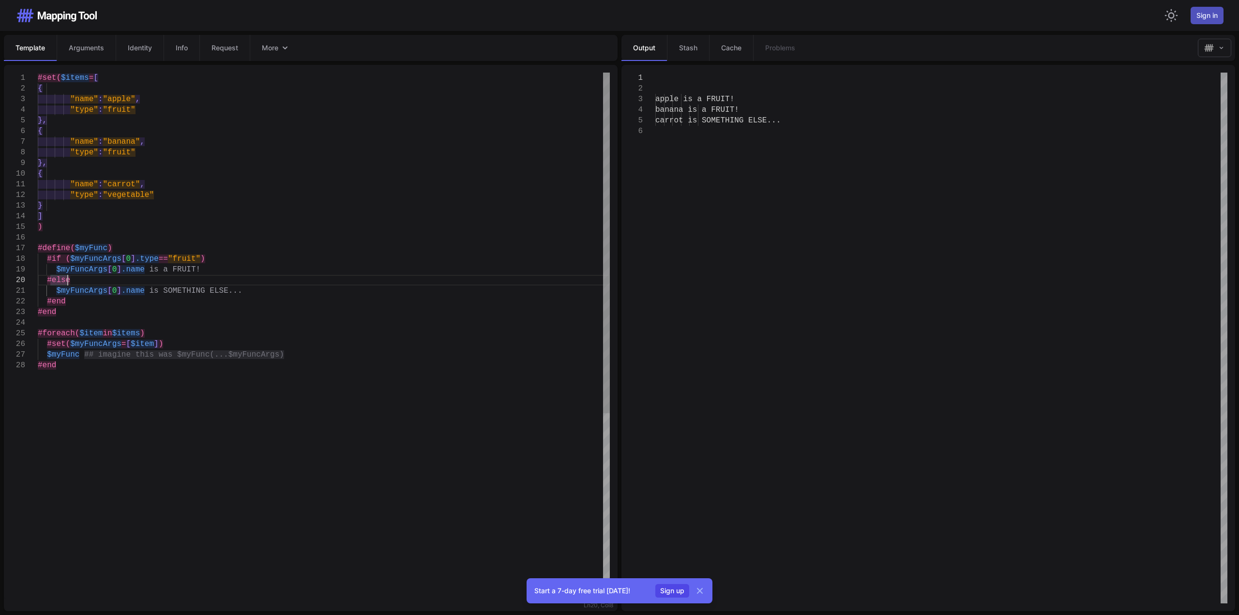
type textarea "**********"
click at [150, 346] on span "$item" at bounding box center [142, 344] width 23 height 9
